Goal: Task Accomplishment & Management: Complete application form

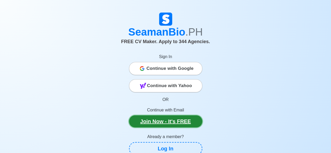
click at [160, 121] on link "Join Now - It's FREE" at bounding box center [165, 122] width 73 height 12
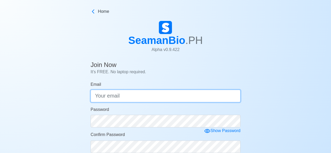
click at [134, 98] on input "Email" at bounding box center [166, 96] width 150 height 13
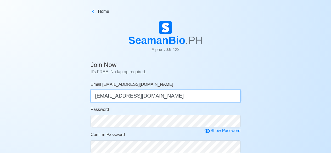
type input "[EMAIL_ADDRESS][DOMAIN_NAME]"
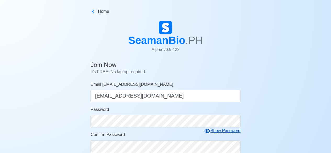
click at [212, 131] on div "Show Password" at bounding box center [222, 131] width 36 height 7
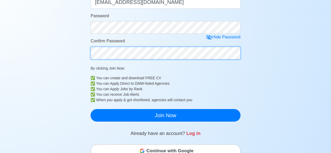
scroll to position [94, 0]
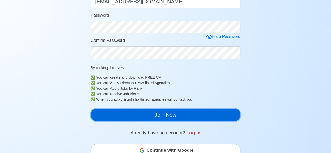
click at [166, 115] on button "Join Now" at bounding box center [166, 115] width 150 height 13
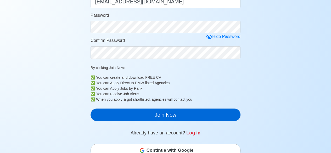
scroll to position [6, 0]
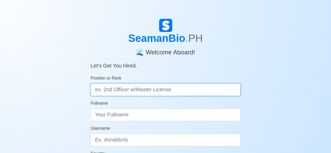
click at [136, 90] on input "Position or Rank" at bounding box center [166, 90] width 150 height 13
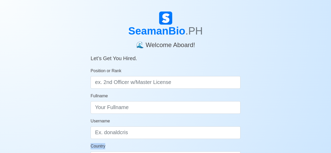
scroll to position [11, 0]
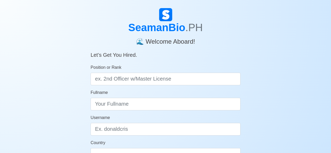
drag, startPoint x: 330, startPoint y: 150, endPoint x: 327, endPoint y: 149, distance: 3.1
click at [327, 149] on div "SeamanBio .PH 🌊 Welcome Aboard! Let’s Get You Hired. Position or Rank Fullname …" at bounding box center [165, 146] width 331 height 276
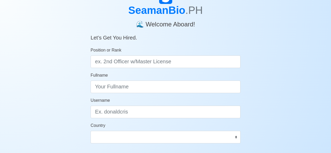
scroll to position [32, 0]
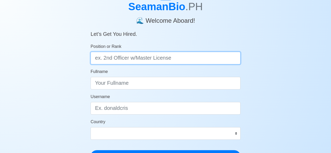
click at [196, 57] on input "Position or Rank" at bounding box center [166, 58] width 150 height 13
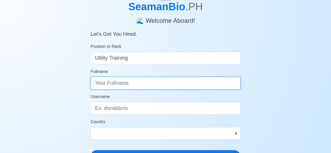
click at [149, 85] on input "Fullname" at bounding box center [166, 83] width 150 height 13
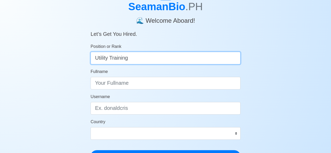
click at [140, 60] on input "Utility Training" at bounding box center [166, 58] width 150 height 13
click at [141, 58] on input "Utility Training" at bounding box center [166, 58] width 150 height 13
type input "U"
type input "Deck Cadet"
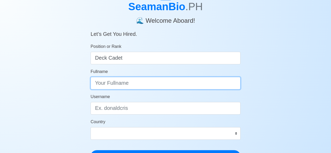
click at [125, 85] on input "Fullname" at bounding box center [166, 83] width 150 height 13
type input "Jude Daniel B, Beringuela"
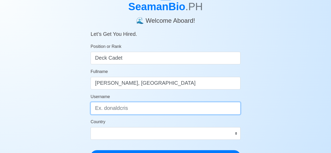
click at [100, 107] on input "Username" at bounding box center [166, 108] width 150 height 13
type input "jude daniel"
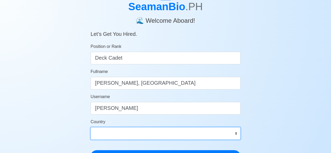
click at [236, 134] on select "Afghanistan Åland Islands Albania Algeria American Samoa Andorra Angola Anguill…" at bounding box center [166, 133] width 150 height 13
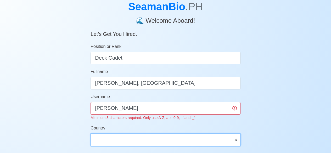
select select "PH"
click at [91, 134] on select "Afghanistan Åland Islands Albania Algeria American Samoa Andorra Angola Anguill…" at bounding box center [166, 140] width 150 height 13
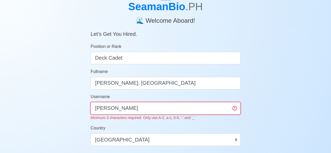
click at [127, 110] on input "jude daniel" at bounding box center [166, 108] width 150 height 13
type input "j"
type input "h"
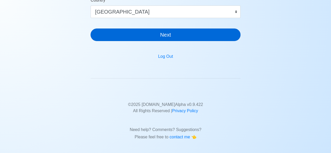
type input "Jude31"
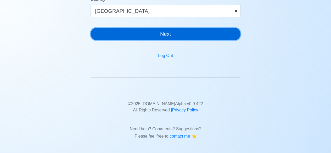
scroll to position [153, 0]
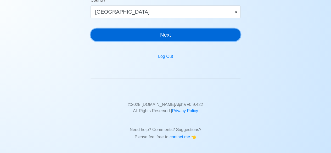
click at [145, 29] on button "Next" at bounding box center [166, 35] width 150 height 13
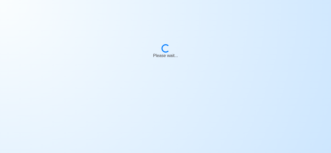
scroll to position [0, 0]
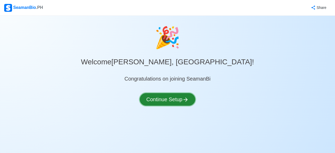
click at [170, 103] on button "Continue Setup" at bounding box center [168, 99] width 56 height 13
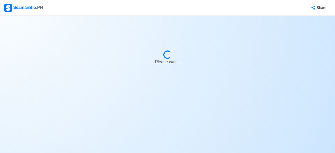
select select "Visible for Hiring"
select select "PH"
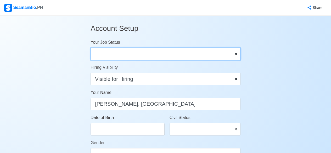
click at [183, 57] on select "Onboard Actively Looking for Job Not Looking for Job" at bounding box center [166, 54] width 150 height 13
select select "Actively Looking for Job"
click at [91, 48] on select "Onboard Actively Looking for Job Not Looking for Job" at bounding box center [166, 54] width 150 height 13
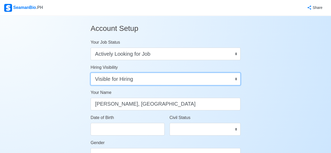
click at [152, 77] on select "Visible for Hiring Not Visible for Hiring" at bounding box center [166, 79] width 150 height 13
click at [91, 73] on select "Visible for Hiring Not Visible for Hiring" at bounding box center [166, 79] width 150 height 13
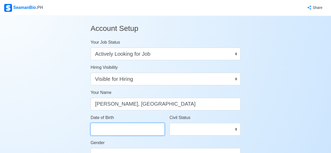
select select "****"
select select "*********"
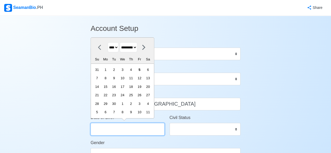
click at [127, 134] on input "Date of Birth" at bounding box center [128, 129] width 74 height 13
click at [126, 132] on input "Date of Birth" at bounding box center [128, 129] width 74 height 13
type input "0"
select select "****"
select select "*******"
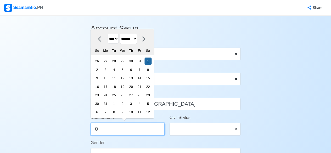
type input "03"
select select "****"
select select "*****"
type input "033"
select select "****"
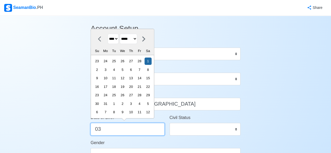
select select "*******"
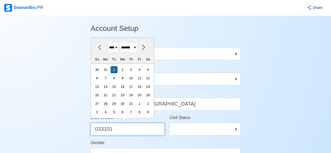
type input "033101"
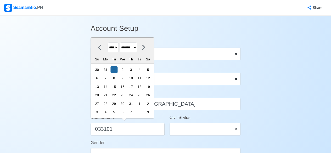
click at [119, 48] on select "**** **** **** **** **** **** **** **** **** **** **** **** **** **** **** ****…" at bounding box center [113, 47] width 11 height 10
select select "****"
click at [108, 43] on select "**** **** **** **** **** **** **** **** **** **** **** **** **** **** **** ****…" at bounding box center [113, 47] width 11 height 10
click at [138, 48] on select "******* ******** ***** ***** *** **** **** ****** ********* ******* ******** **…" at bounding box center [129, 47] width 18 height 10
select select "*****"
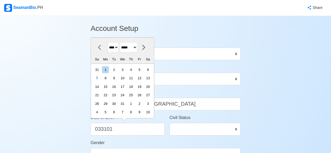
click at [122, 43] on select "******* ******** ***** ***** *** **** **** ****** ********* ******* ******** **…" at bounding box center [129, 47] width 18 height 10
click at [150, 104] on div "31" at bounding box center [148, 103] width 7 height 7
type input "03/31/2001"
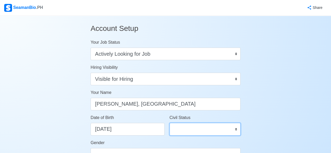
click at [183, 130] on select "Single Married Widowed Separated" at bounding box center [205, 129] width 71 height 13
select select "Single"
click at [170, 123] on select "Single Married Widowed Separated" at bounding box center [205, 129] width 71 height 13
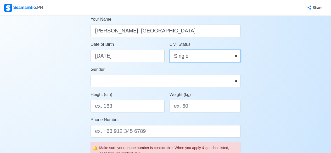
scroll to position [84, 0]
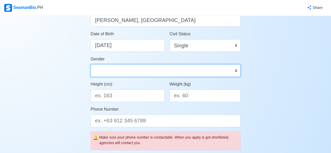
click at [234, 68] on select "Male Female" at bounding box center [166, 70] width 150 height 13
select select "Male"
click at [91, 64] on select "Male Female" at bounding box center [166, 70] width 150 height 13
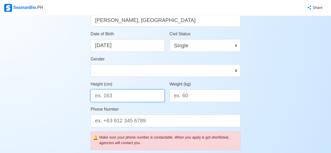
click at [130, 97] on input "Height (cm)" at bounding box center [128, 96] width 74 height 13
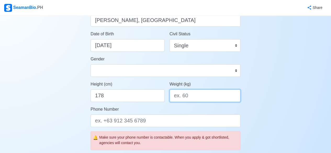
click at [183, 97] on input "Weight (kg)" at bounding box center [205, 96] width 71 height 13
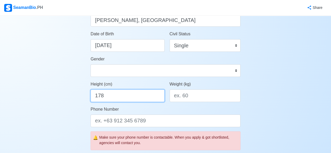
click at [107, 95] on input "178" at bounding box center [128, 96] width 74 height 13
type input "179"
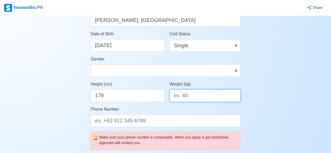
click at [203, 98] on input "Weight (kg)" at bounding box center [205, 96] width 71 height 13
type input "69"
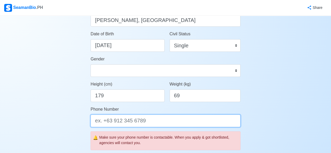
click at [163, 123] on input "Phone Number" at bounding box center [166, 121] width 150 height 13
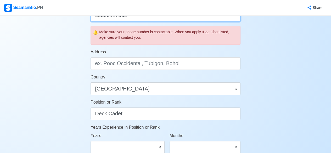
scroll to position [186, 0]
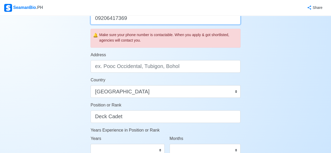
type input "09206417369"
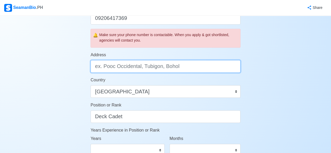
click at [159, 67] on input "Address" at bounding box center [166, 66] width 150 height 13
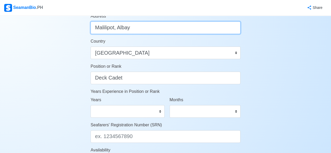
scroll to position [228, 0]
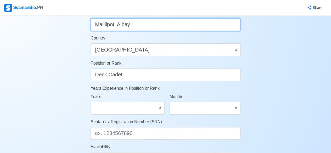
type input "Malilipot, Albay"
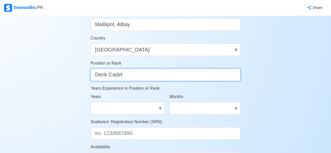
click at [149, 75] on input "Deck Cadet" at bounding box center [166, 75] width 150 height 13
type input "D"
type input "U"
type input "Messman"
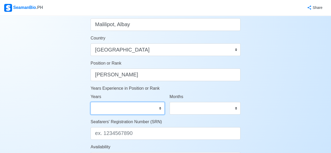
click at [159, 109] on select "0 1 2 3 4 5 6 7 8 9 10 11 12 13 14 15 16 17 18 19 20 21 22 23 24 25 26 27 28 29…" at bounding box center [128, 108] width 74 height 13
select select "1"
click at [91, 102] on select "0 1 2 3 4 5 6 7 8 9 10 11 12 13 14 15 16 17 18 19 20 21 22 23 24 25 26 27 28 29…" at bounding box center [128, 108] width 74 height 13
click at [141, 107] on select "0 1 2 3 4 5 6 7 8 9 10 11 12 13 14 15 16 17 18 19 20 21 22 23 24 25 26 27 28 29…" at bounding box center [128, 108] width 74 height 13
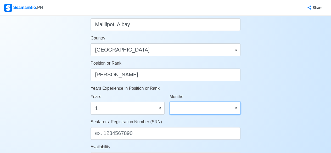
click at [180, 107] on select "0 1 2 3 4 5 6 7 8 9 10 11" at bounding box center [205, 108] width 71 height 13
select select "0"
click at [170, 102] on select "0 1 2 3 4 5 6 7 8 9 10 11" at bounding box center [205, 108] width 71 height 13
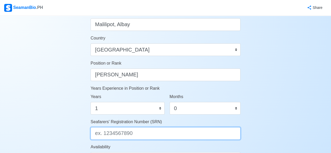
click at [127, 135] on input "Seafarers' Registration Number (SRN)" at bounding box center [166, 133] width 150 height 13
type input "@"
click at [111, 136] on input "@" at bounding box center [166, 133] width 150 height 13
type input "1"
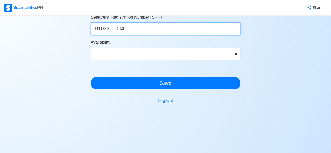
type input "0103310004"
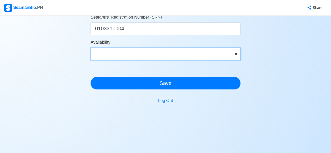
click at [237, 55] on select "Immediate Oct 2025 Nov 2025 Dec 2025 Jan 2026 Feb 2026 Mar 2026 Apr 2026 May 20…" at bounding box center [166, 54] width 150 height 13
select select "4102416000000"
click at [91, 48] on select "Immediate Oct 2025 Nov 2025 Dec 2025 Jan 2026 Feb 2026 Mar 2026 Apr 2026 May 20…" at bounding box center [166, 54] width 150 height 13
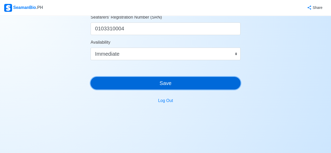
click at [169, 81] on button "Save" at bounding box center [166, 83] width 150 height 13
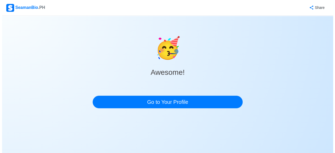
scroll to position [0, 0]
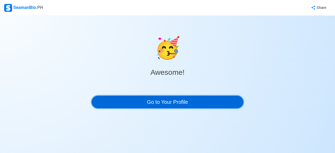
click at [165, 105] on link "Go to Your Profile" at bounding box center [168, 102] width 152 height 13
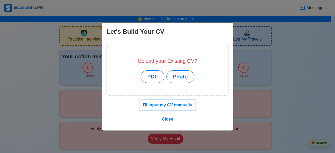
click at [173, 104] on u "I'll input my CV manually" at bounding box center [168, 105] width 50 height 4
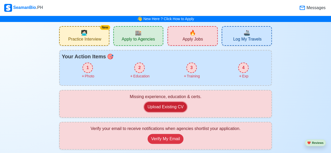
click at [164, 109] on button "Upload Existing CV" at bounding box center [165, 107] width 43 height 10
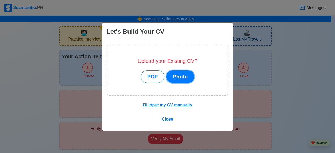
click at [175, 75] on button "Photo" at bounding box center [181, 76] width 28 height 13
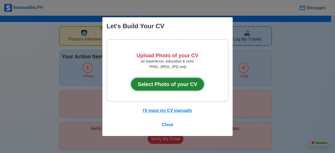
click at [174, 86] on button "Select Photo of your CV" at bounding box center [167, 84] width 73 height 13
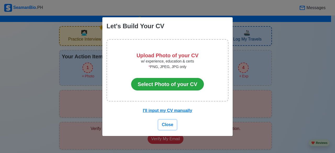
click at [168, 125] on span "Close" at bounding box center [168, 125] width 12 height 4
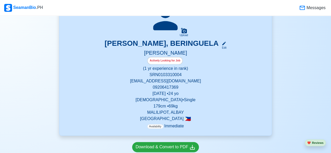
scroll to position [166, 0]
